Goal: Information Seeking & Learning: Check status

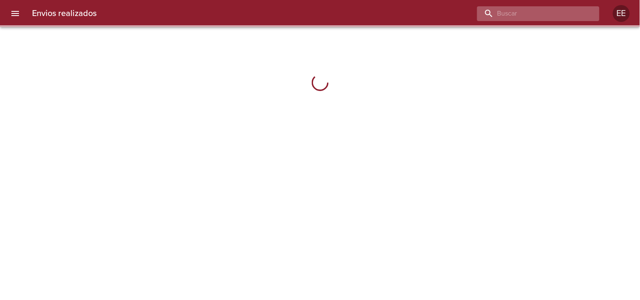
click at [548, 11] on input "buscar" at bounding box center [531, 13] width 108 height 15
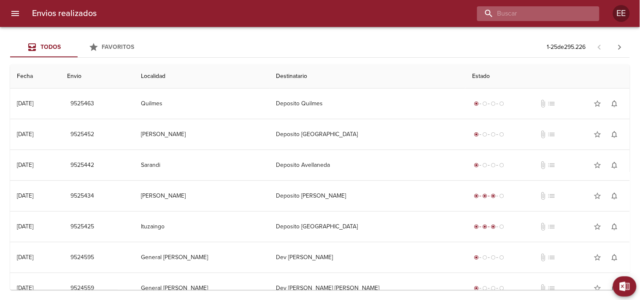
paste input "[PERSON_NAME]"
type input "[PERSON_NAME]"
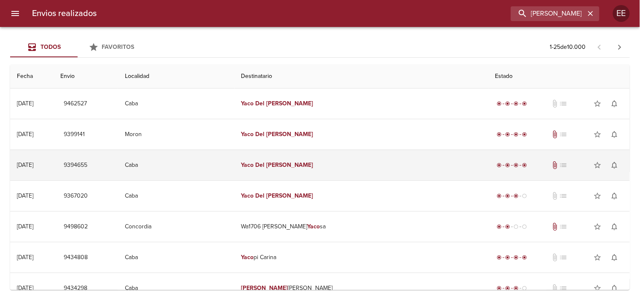
click at [309, 164] on td "[PERSON_NAME]" at bounding box center [362, 165] width 254 height 30
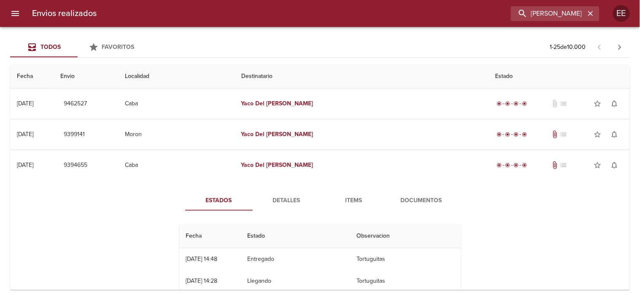
click at [291, 201] on span "Detalles" at bounding box center [286, 201] width 57 height 11
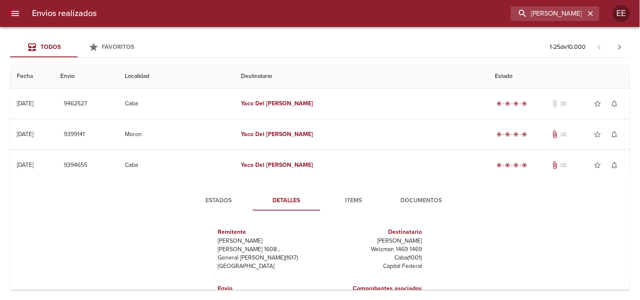
click at [363, 199] on span "Items" at bounding box center [353, 201] width 57 height 11
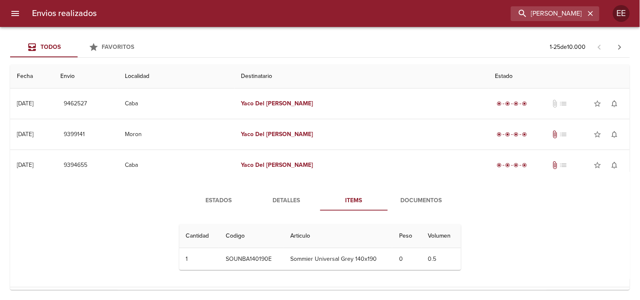
click at [403, 200] on span "Documentos" at bounding box center [421, 201] width 57 height 11
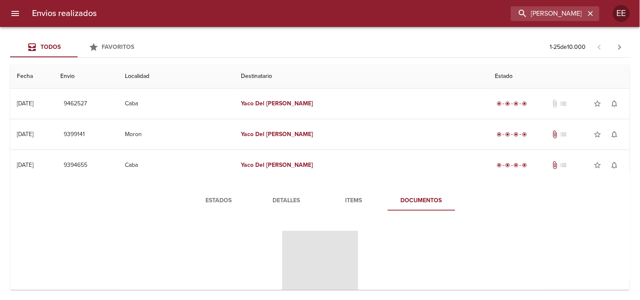
scroll to position [94, 0]
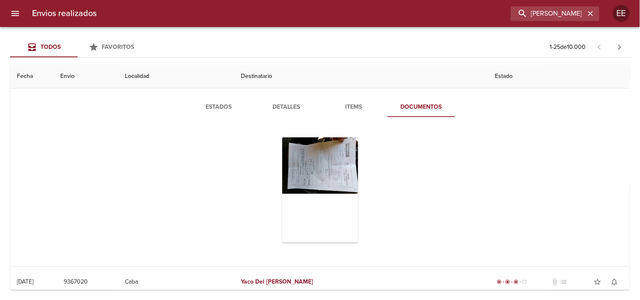
click at [229, 83] on th "Localidad" at bounding box center [176, 77] width 116 height 24
click at [253, 111] on button "Detalles" at bounding box center [286, 107] width 67 height 20
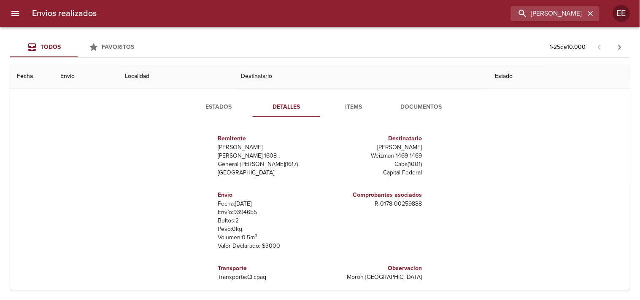
scroll to position [0, 0]
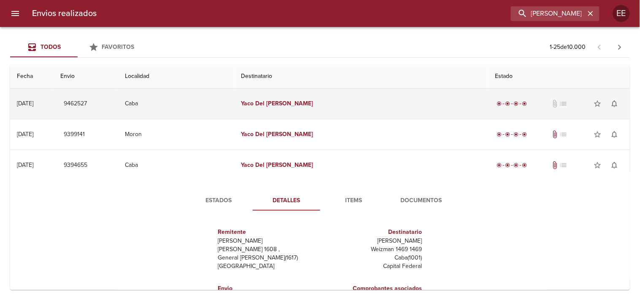
click at [235, 100] on td "Caba" at bounding box center [176, 104] width 116 height 30
